Goal: Information Seeking & Learning: Learn about a topic

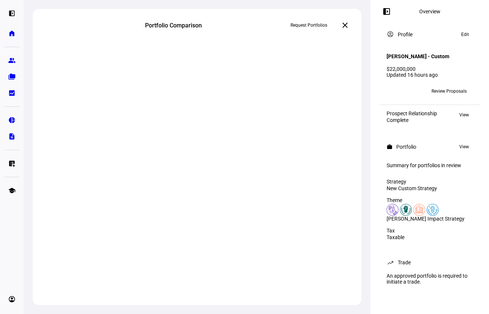
click at [387, 13] on mat-icon "left_panel_open" at bounding box center [386, 11] width 9 height 9
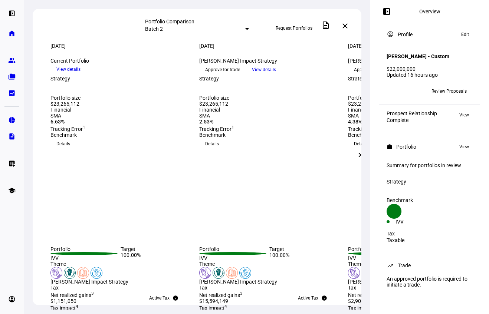
click at [360, 155] on mat-icon "chevron_right" at bounding box center [359, 155] width 9 height 9
click at [365, 156] on span at bounding box center [360, 155] width 18 height 18
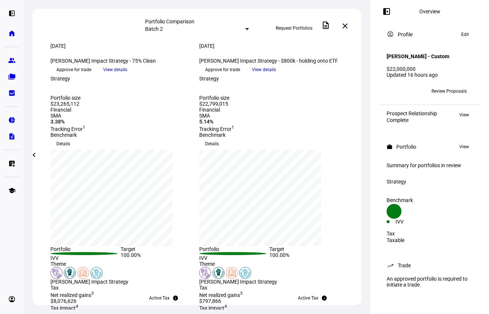
click at [389, 13] on mat-icon "left_panel_open" at bounding box center [386, 11] width 9 height 9
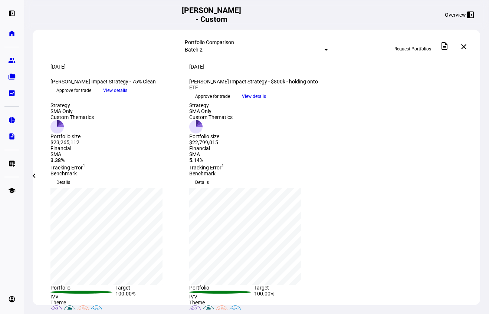
click at [37, 178] on mat-icon "chevron_left" at bounding box center [34, 175] width 9 height 9
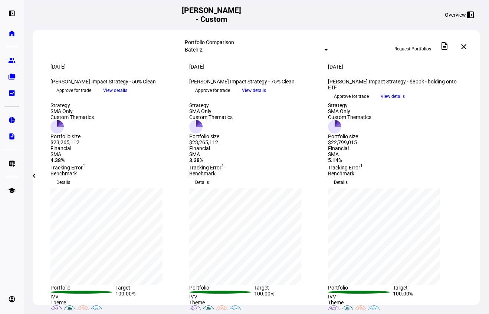
click at [37, 178] on mat-icon "chevron_left" at bounding box center [34, 175] width 9 height 9
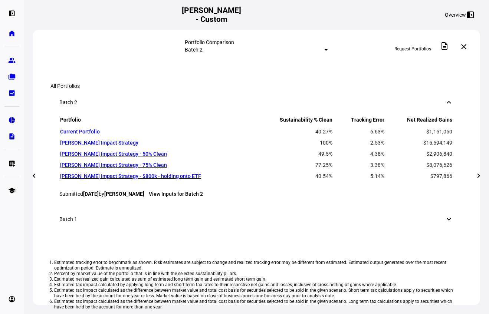
scroll to position [371, 0]
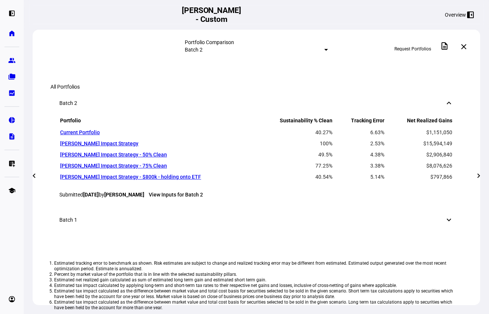
click at [483, 175] on span at bounding box center [478, 176] width 18 height 18
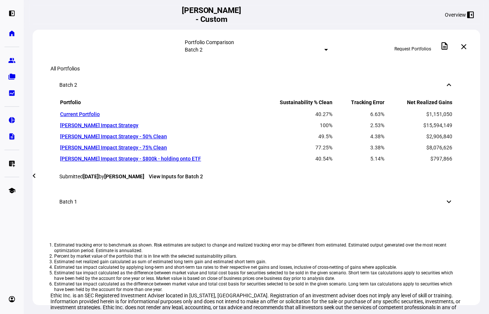
scroll to position [392, 0]
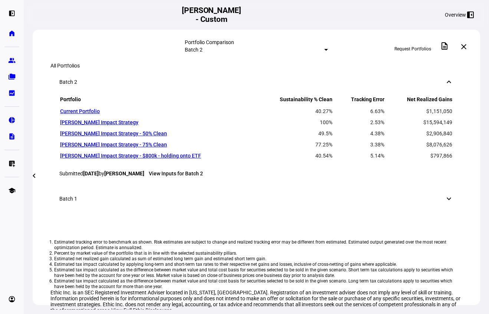
click at [37, 177] on mat-icon "chevron_left" at bounding box center [34, 175] width 9 height 9
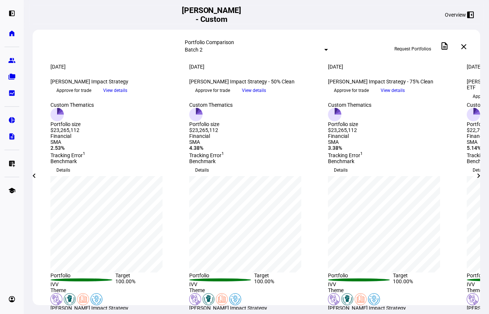
scroll to position [0, 0]
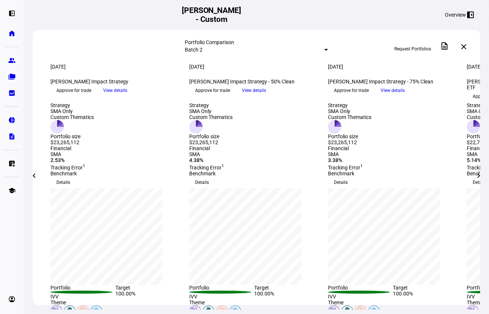
click at [477, 180] on span at bounding box center [478, 176] width 18 height 18
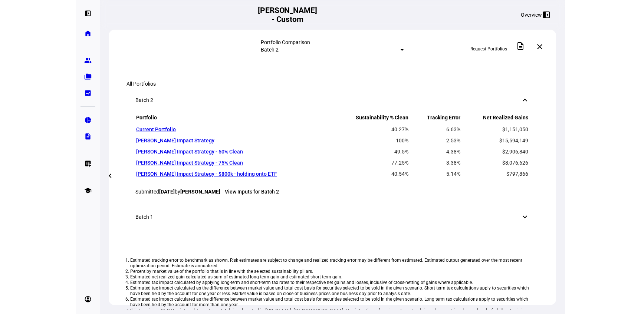
scroll to position [368, 0]
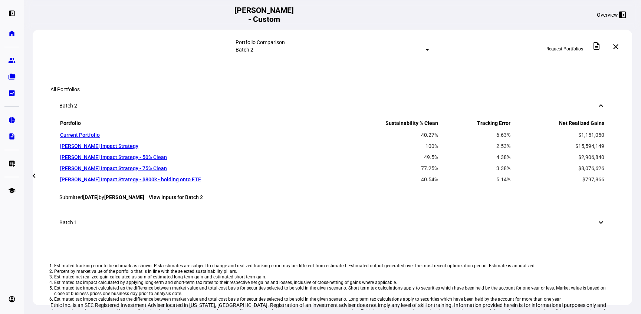
click at [34, 178] on mat-icon "chevron_left" at bounding box center [34, 175] width 9 height 9
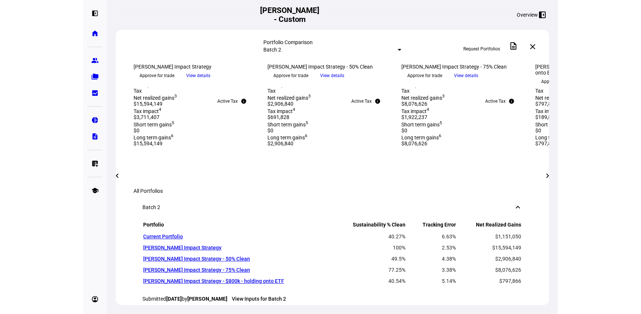
scroll to position [217, 0]
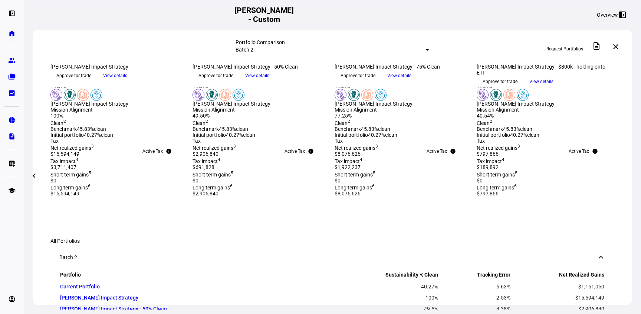
click at [411, 81] on span "View details" at bounding box center [399, 75] width 24 height 11
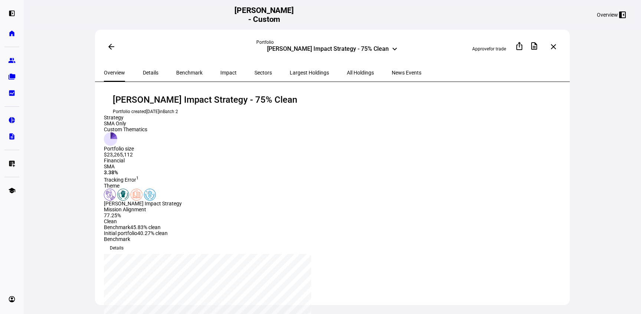
click at [144, 70] on span "Details" at bounding box center [151, 72] width 16 height 5
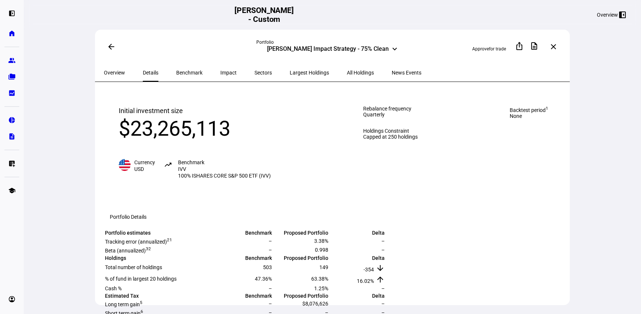
click at [176, 72] on span "Benchmark" at bounding box center [189, 72] width 26 height 5
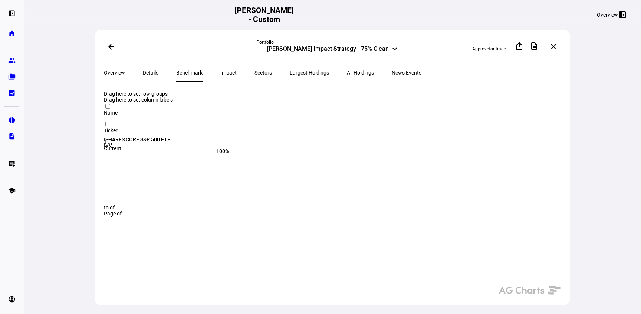
click at [220, 72] on span "Impact" at bounding box center [228, 72] width 16 height 5
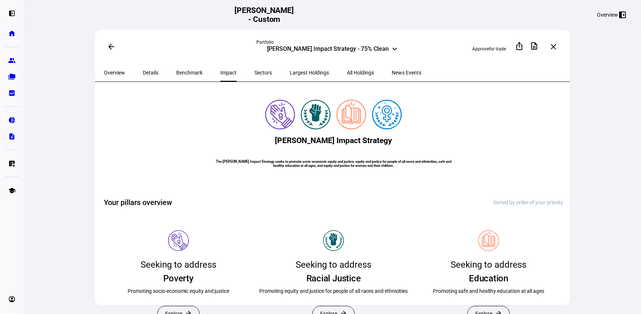
click at [254, 70] on span "Sectors" at bounding box center [262, 72] width 17 height 5
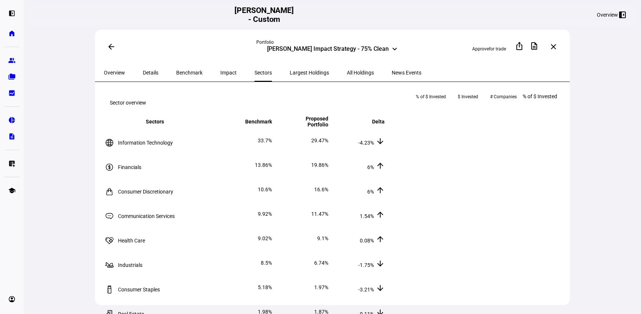
click at [290, 71] on span "Largest Holdings" at bounding box center [309, 72] width 39 height 5
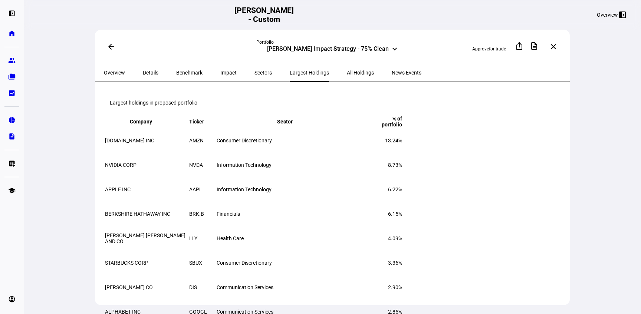
click at [347, 70] on span "All Holdings" at bounding box center [360, 72] width 27 height 5
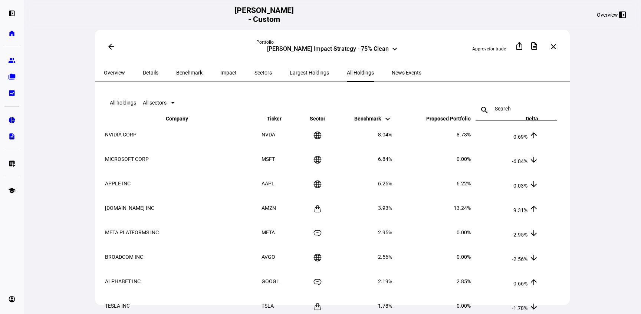
click at [290, 70] on span "Largest Holdings" at bounding box center [309, 72] width 39 height 5
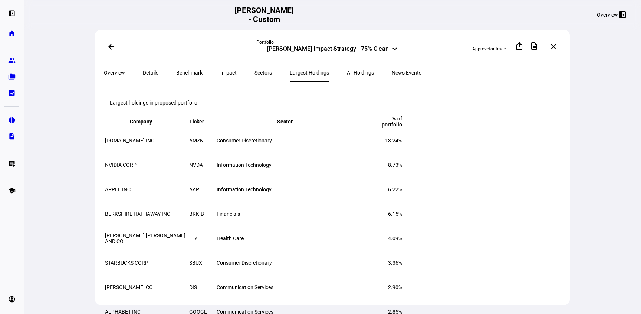
click at [245, 72] on div "Sectors" at bounding box center [262, 73] width 35 height 18
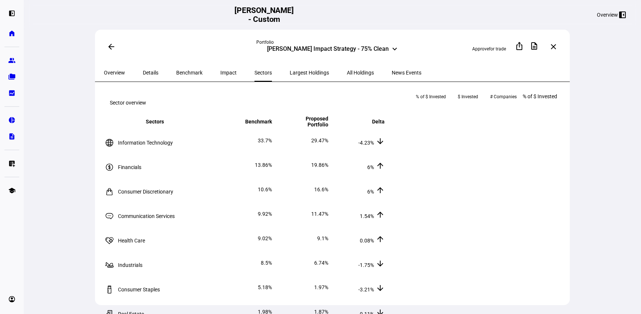
click at [220, 72] on span "Impact" at bounding box center [228, 72] width 16 height 5
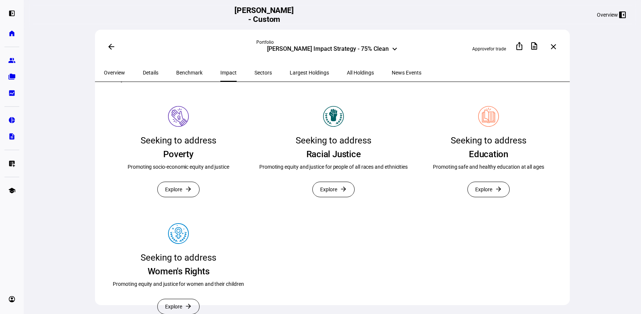
scroll to position [163, 0]
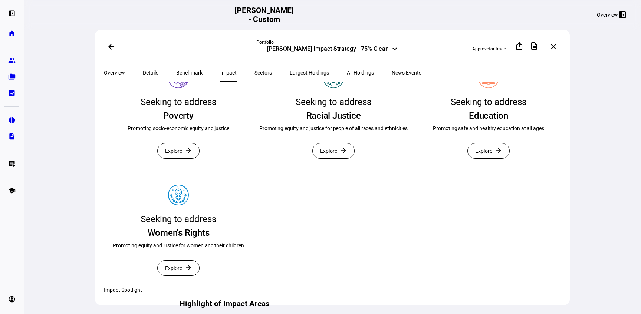
click at [182, 158] on span "Explore" at bounding box center [173, 151] width 17 height 15
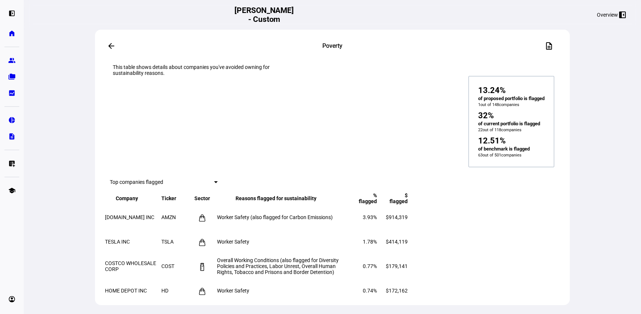
scroll to position [302, 0]
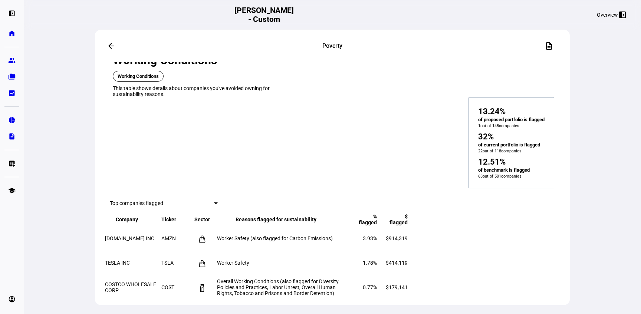
click at [138, 227] on td "AMAZON.COM INC" at bounding box center [133, 239] width 56 height 24
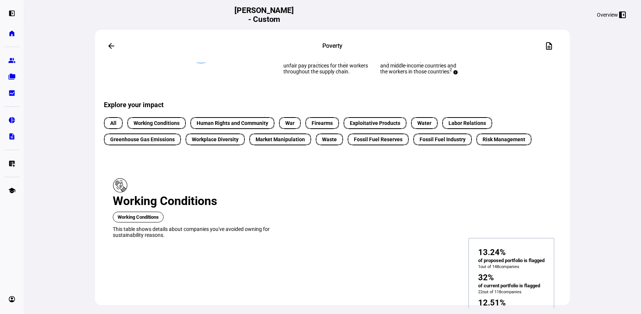
scroll to position [124, 0]
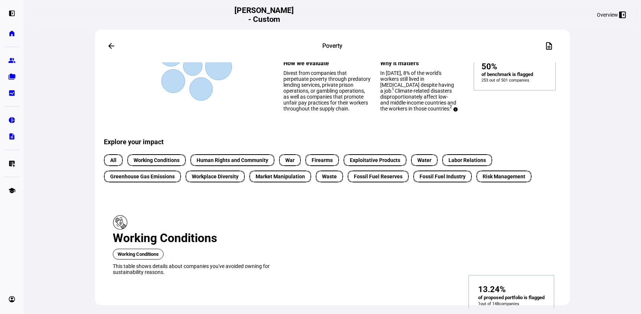
click at [222, 181] on span "Workplace Diversity" at bounding box center [215, 177] width 47 height 8
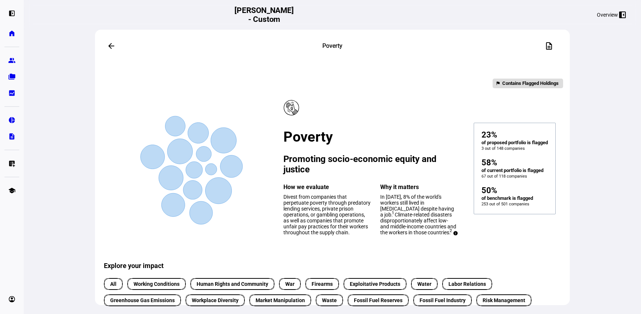
click at [104, 38] on span at bounding box center [111, 46] width 18 height 18
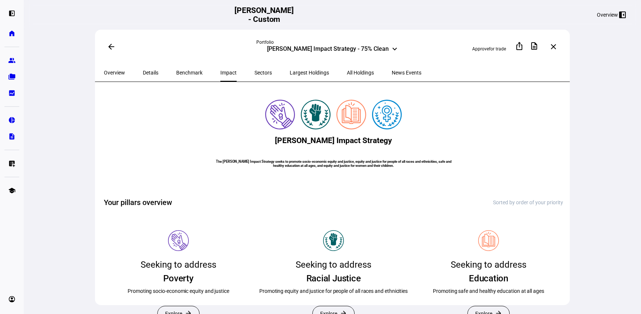
click at [179, 70] on span "Benchmark" at bounding box center [189, 72] width 26 height 5
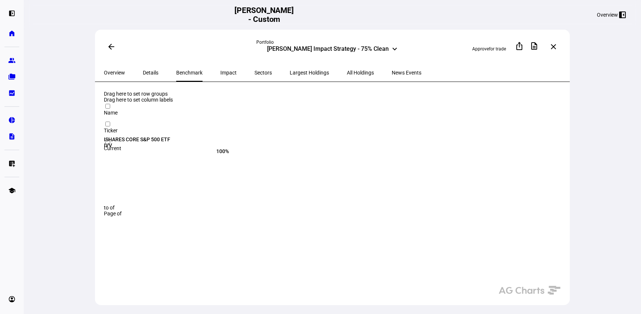
click at [137, 71] on div "Details" at bounding box center [150, 73] width 33 height 18
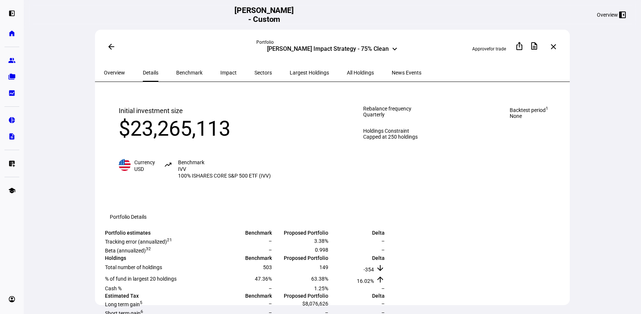
click at [110, 72] on span "Overview" at bounding box center [114, 72] width 21 height 5
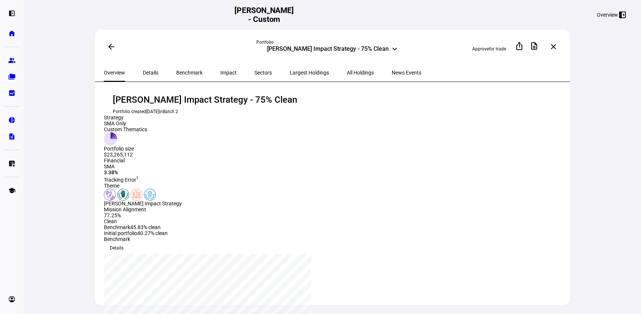
click at [220, 70] on span "Impact" at bounding box center [228, 72] width 16 height 5
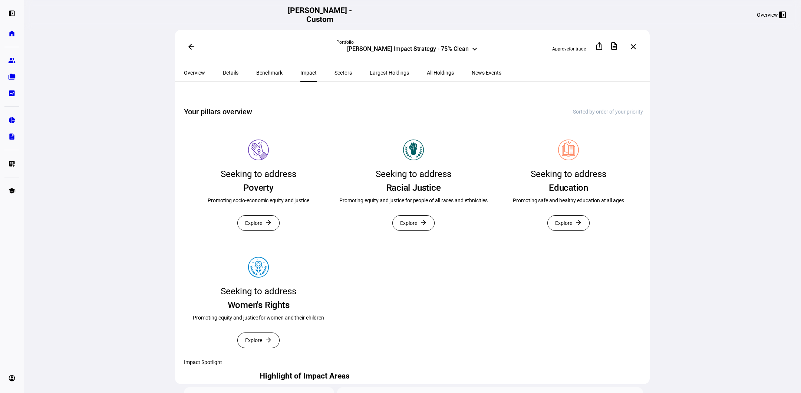
scroll to position [85, 0]
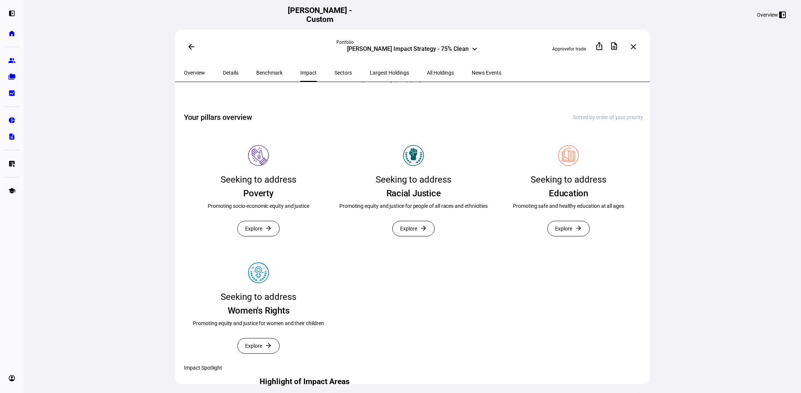
click at [201, 70] on span "Overview" at bounding box center [194, 72] width 21 height 5
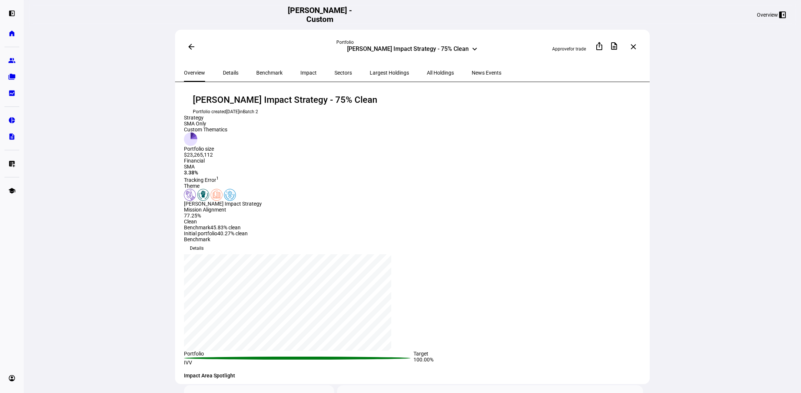
click at [185, 43] on span at bounding box center [191, 47] width 18 height 18
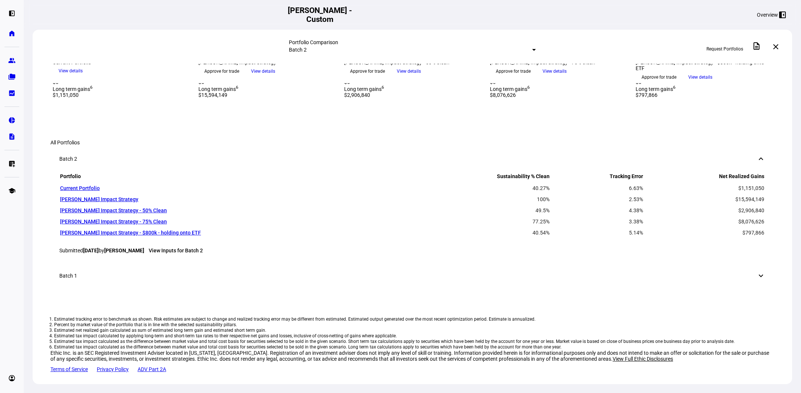
scroll to position [312, 0]
